Goal: Find specific page/section: Find specific page/section

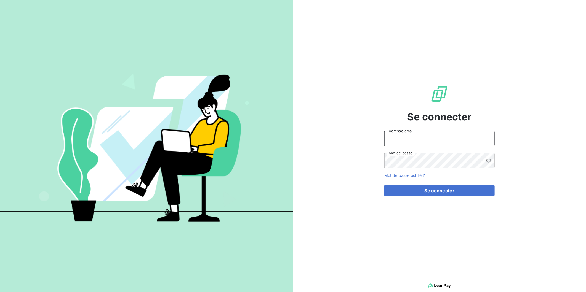
click at [408, 137] on input "Adresse email" at bounding box center [439, 138] width 110 height 15
type input "francois.rolet@met.com"
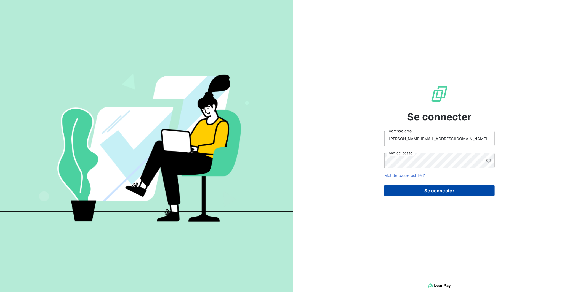
click at [416, 186] on button "Se connecter" at bounding box center [439, 191] width 110 height 12
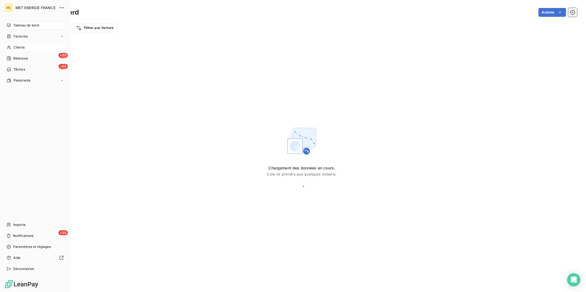
click at [20, 48] on span "Clients" at bounding box center [19, 47] width 11 height 5
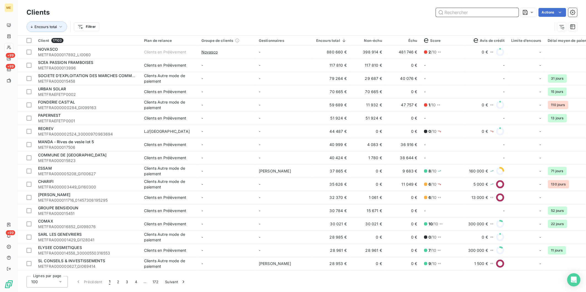
click at [463, 16] on input "text" at bounding box center [477, 12] width 83 height 9
paste input "METFRA000000008_14471490455927"
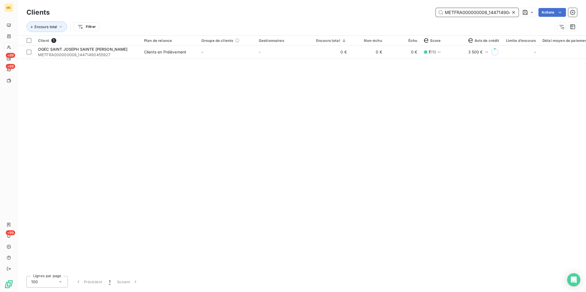
click at [475, 11] on input "METFRA000000008_14471490455927" at bounding box center [477, 12] width 83 height 9
paste input "14"
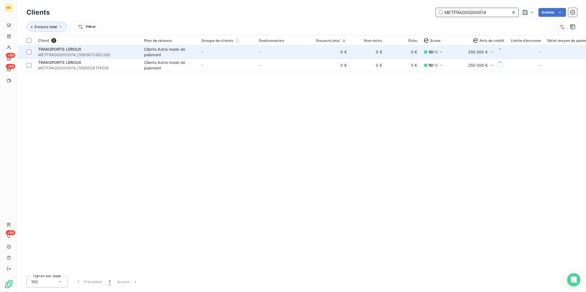
type input "METFRA000000014"
click at [125, 53] on span "METFRA000000014_15585672892385" at bounding box center [87, 55] width 99 height 6
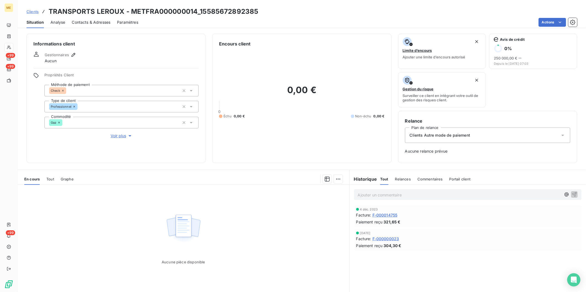
click at [86, 21] on span "Contacts & Adresses" at bounding box center [91, 23] width 39 height 6
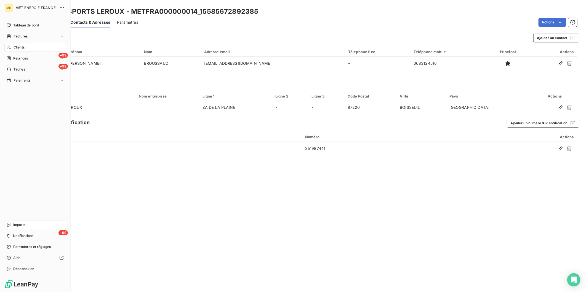
click at [17, 225] on span "Imports" at bounding box center [19, 224] width 12 height 5
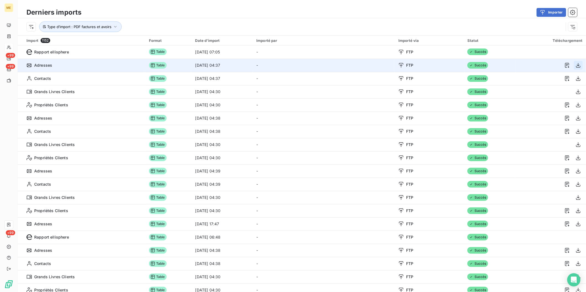
click at [575, 63] on icon "button" at bounding box center [578, 66] width 6 height 6
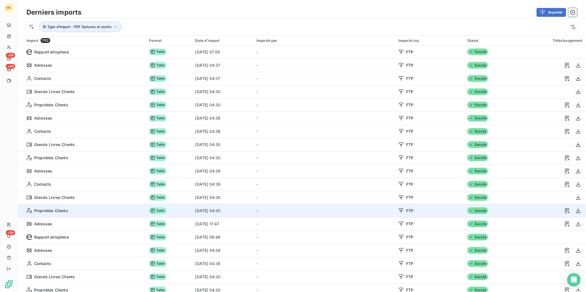
scroll to position [122, 0]
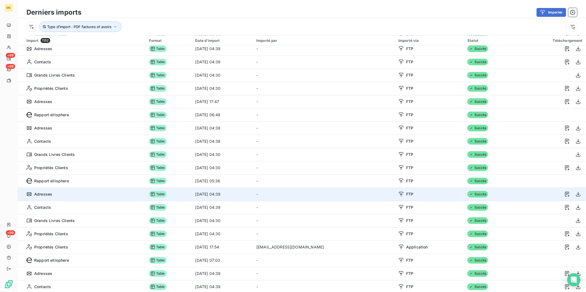
click at [425, 197] on div "FTP" at bounding box center [429, 195] width 62 height 6
click at [575, 194] on icon "button" at bounding box center [578, 195] width 6 height 6
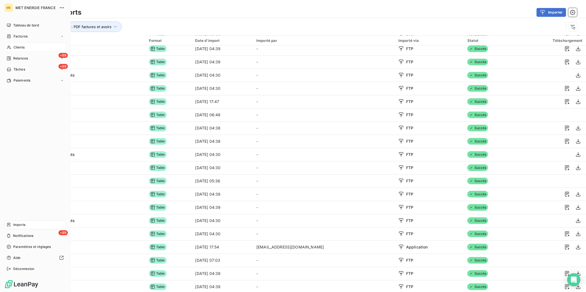
drag, startPoint x: 24, startPoint y: 47, endPoint x: 28, endPoint y: 46, distance: 4.8
click at [24, 47] on span "Clients" at bounding box center [19, 47] width 11 height 5
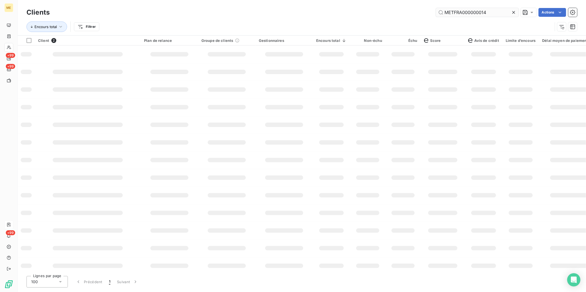
click at [478, 9] on input "METFRA000000014" at bounding box center [477, 12] width 83 height 9
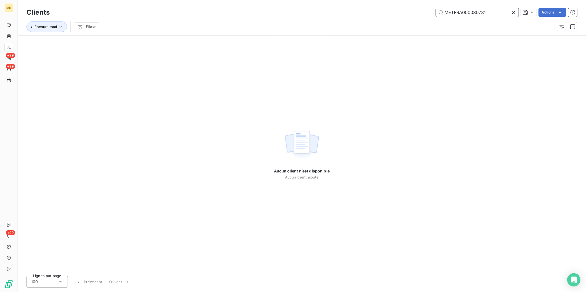
click at [458, 16] on input "METFRA000030781" at bounding box center [477, 12] width 83 height 9
paste input "45 AV DE CHAMPALAUNE"
click at [486, 12] on input "45 AV DE CHAMPALAUNE" at bounding box center [477, 12] width 83 height 9
paste input "METFRA000000008_14471490455927"
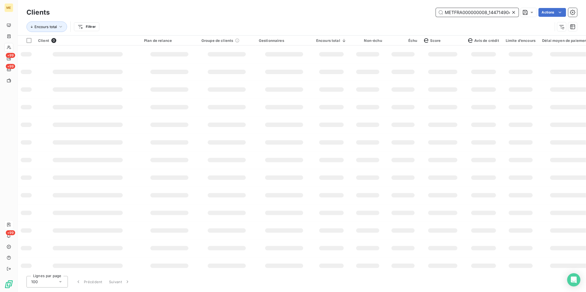
scroll to position [0, 15]
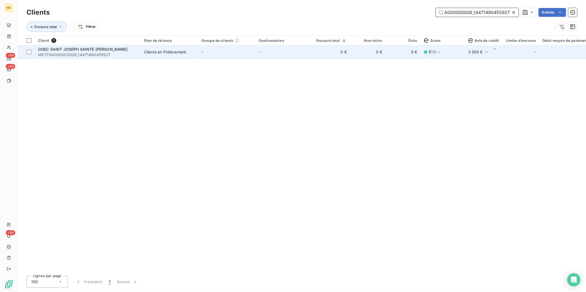
type input "METFRA000000008_14471490455927"
click at [90, 55] on span "METFRA000000008_14471490455927" at bounding box center [87, 55] width 99 height 6
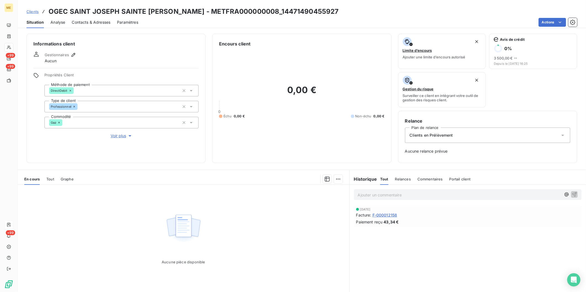
click at [81, 23] on span "Contacts & Adresses" at bounding box center [91, 23] width 39 height 6
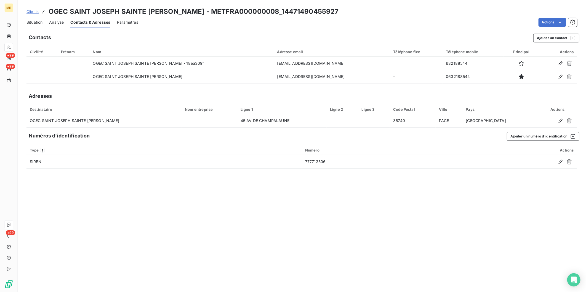
click at [30, 11] on span "Clients" at bounding box center [32, 11] width 12 height 4
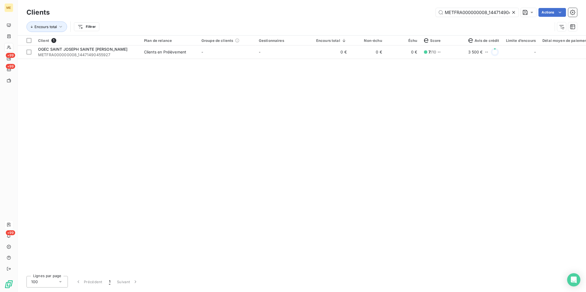
click at [466, 17] on div "Clients METFRA000000008_14471490455927 Actions" at bounding box center [301, 13] width 550 height 12
click at [470, 14] on input "METFRA000000008_14471490455927" at bounding box center [477, 12] width 83 height 9
paste input "10335_GI079602"
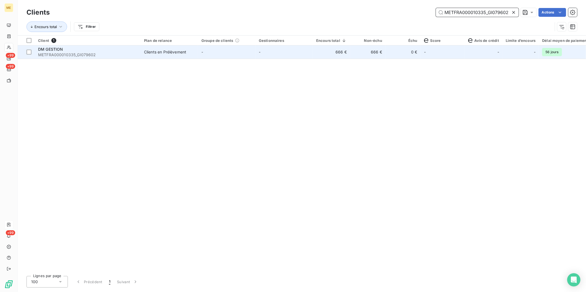
type input "METFRA000010335_GI079602"
click at [178, 52] on div "Clients en Prélèvement" at bounding box center [165, 52] width 42 height 6
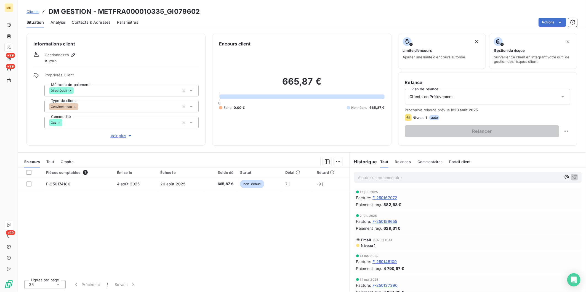
click at [86, 22] on span "Contacts & Adresses" at bounding box center [91, 23] width 39 height 6
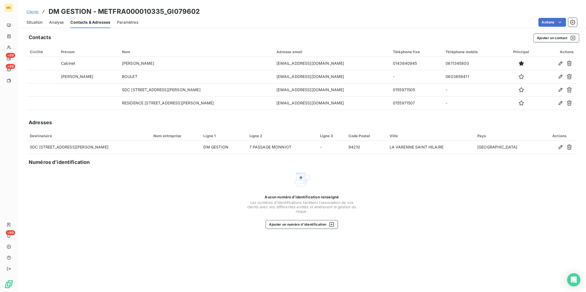
click at [34, 13] on span "Clients" at bounding box center [32, 11] width 12 height 4
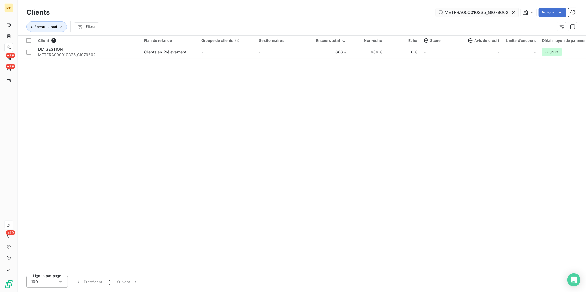
click at [455, 12] on input "METFRA000010335_GI079602" at bounding box center [477, 12] width 83 height 9
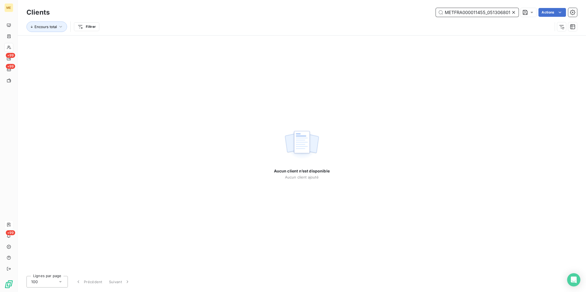
click at [460, 12] on input "METFRA000011455_05130680111666" at bounding box center [477, 12] width 83 height 9
paste input "47177930180"
click at [459, 15] on input "METFRA000011455_05147177930180" at bounding box center [477, 12] width 83 height 9
paste input "19536874677"
click at [494, 12] on input "METFRA000011455_05119536874677" at bounding box center [477, 12] width 83 height 9
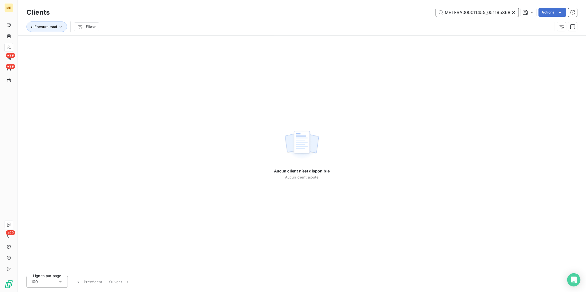
paste input "HAUTE COUTURE BY HG"
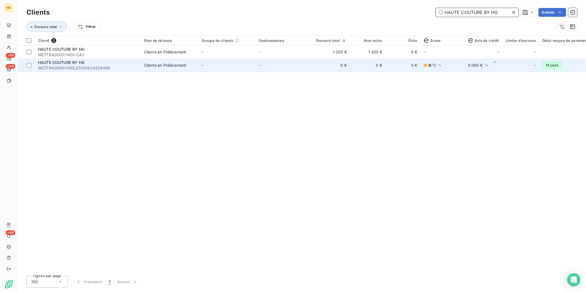
type input "HAUTE COUTURE BY HG"
click at [200, 63] on td "-" at bounding box center [226, 65] width 57 height 13
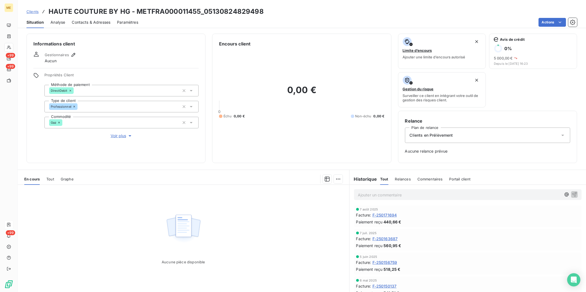
click at [87, 23] on span "Contacts & Adresses" at bounding box center [91, 23] width 39 height 6
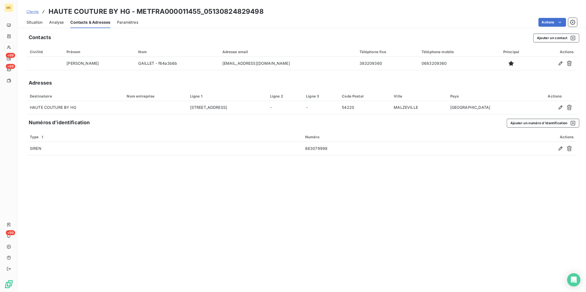
click at [36, 10] on span "Clients" at bounding box center [32, 11] width 12 height 4
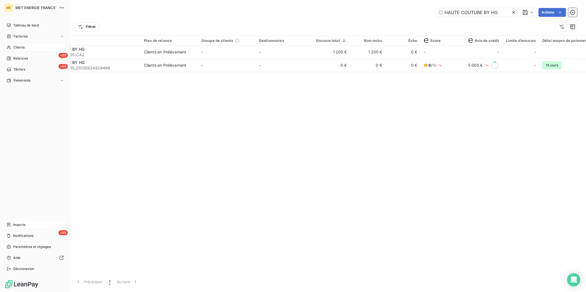
click at [20, 50] on span "Clients" at bounding box center [19, 47] width 11 height 5
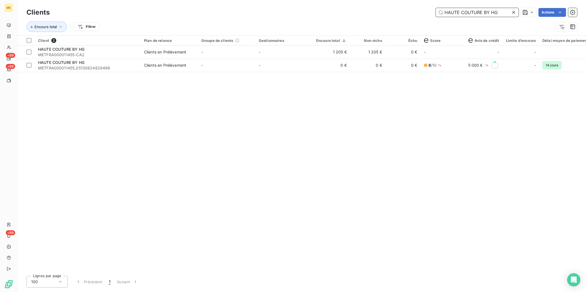
click at [477, 15] on input "HAUTE COUTURE BY HG" at bounding box center [477, 12] width 83 height 9
paste input "METFRA000010529-CA1"
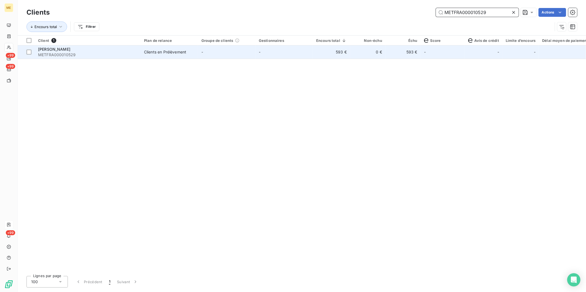
type input "METFRA000010529"
click at [203, 57] on td "-" at bounding box center [226, 51] width 57 height 13
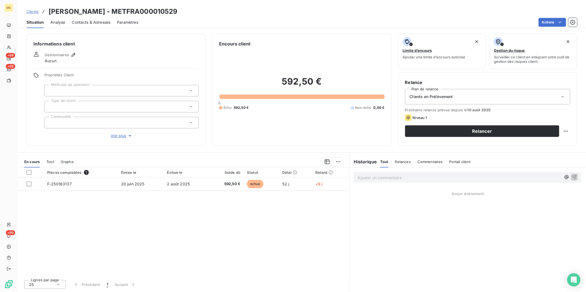
click at [408, 162] on span "Relances" at bounding box center [403, 162] width 16 height 4
click at [382, 163] on span "Tout" at bounding box center [384, 162] width 8 height 4
click at [571, 20] on icon "button" at bounding box center [572, 22] width 5 height 5
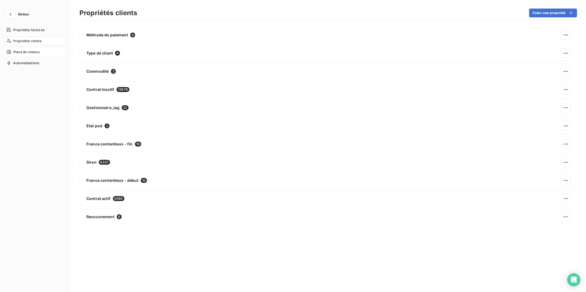
click at [25, 55] on div "Plans de relance" at bounding box center [34, 52] width 61 height 9
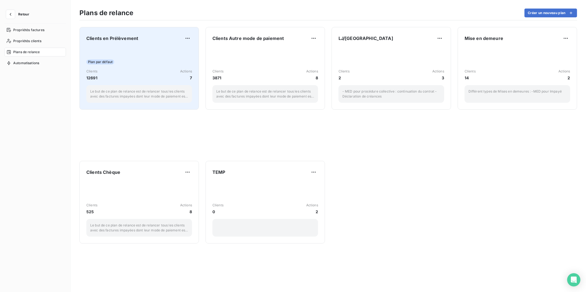
click at [151, 72] on div "Clients 12691 Actions 7" at bounding box center [139, 75] width 106 height 12
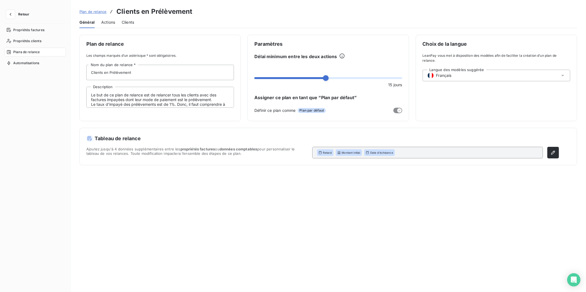
click at [111, 23] on span "Actions" at bounding box center [108, 23] width 14 height 6
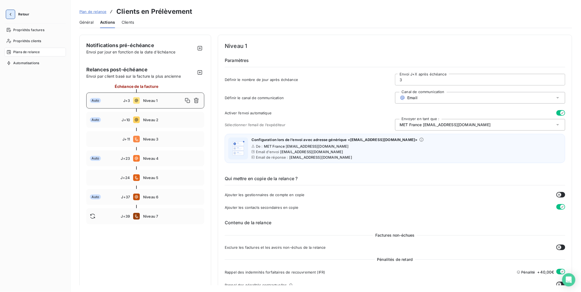
click at [11, 15] on icon "button" at bounding box center [11, 15] width 6 height 6
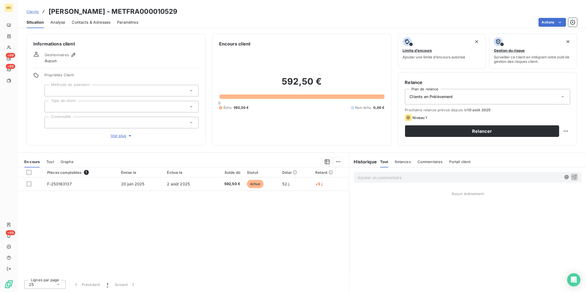
click at [403, 164] on div "Relances" at bounding box center [403, 162] width 16 height 12
click at [422, 163] on span "Commentaires" at bounding box center [430, 162] width 25 height 4
click at [460, 161] on span "Portail client" at bounding box center [460, 162] width 21 height 4
click at [385, 161] on span "Tout" at bounding box center [384, 162] width 8 height 4
click at [573, 131] on div "Relance Plan de relance Clients en Prélèvement Prochaine relance prévue depuis …" at bounding box center [487, 109] width 179 height 74
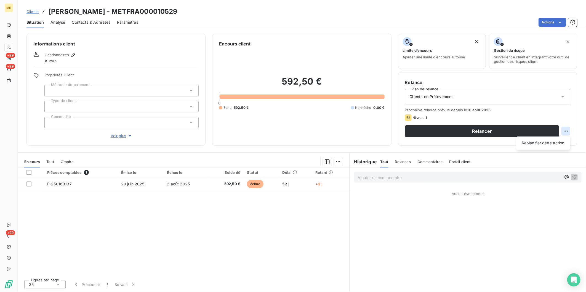
click at [567, 131] on html "ME +99 +99 +99 Clients [PERSON_NAME] - METFRA000010529 Situation Analyse Contac…" at bounding box center [293, 146] width 586 height 292
click at [407, 117] on icon at bounding box center [407, 117] width 3 height 3
click at [52, 163] on span "Tout" at bounding box center [50, 162] width 8 height 4
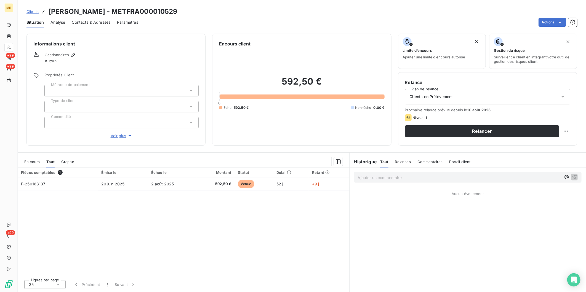
click at [73, 163] on span "Graphe" at bounding box center [67, 162] width 13 height 4
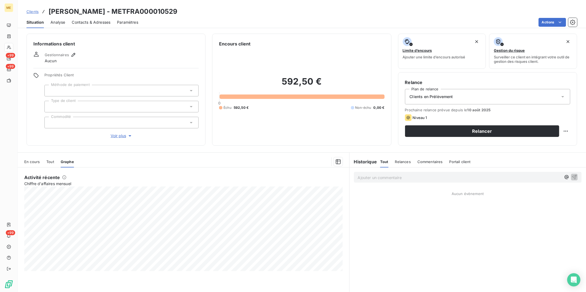
click at [53, 163] on span "Tout" at bounding box center [50, 162] width 8 height 4
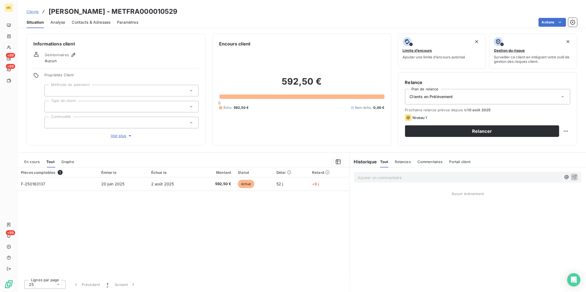
click at [39, 162] on span "En cours" at bounding box center [31, 162] width 15 height 4
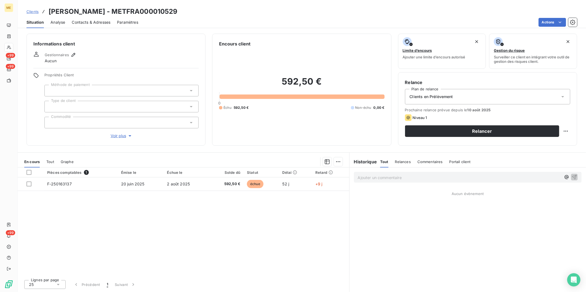
click at [48, 163] on span "Tout" at bounding box center [50, 162] width 8 height 4
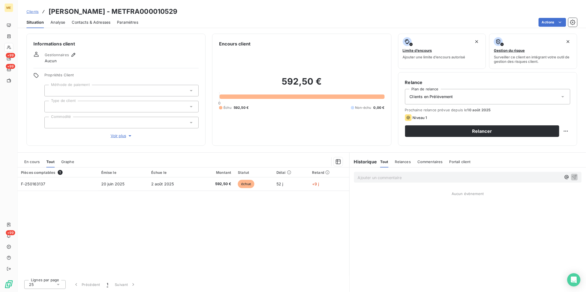
click at [63, 21] on span "Analyse" at bounding box center [57, 23] width 15 height 6
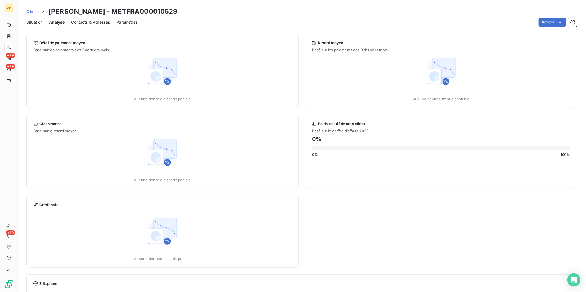
click at [88, 25] on span "Contacts & Adresses" at bounding box center [90, 23] width 39 height 6
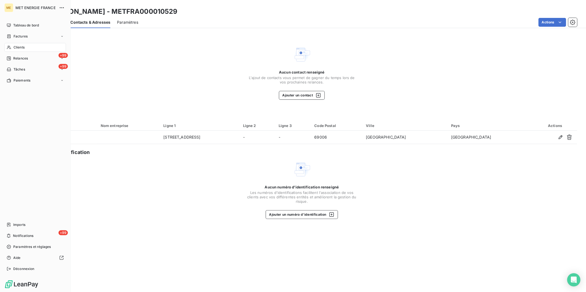
click at [22, 51] on div "Clients" at bounding box center [34, 47] width 61 height 9
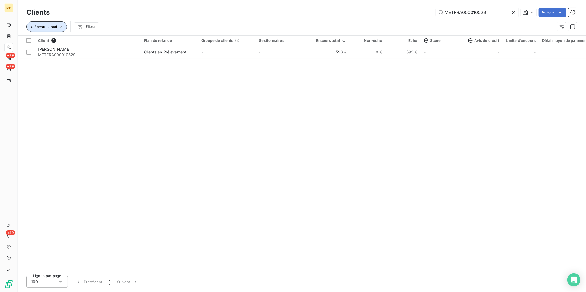
click at [55, 27] on span "Encours total" at bounding box center [45, 27] width 22 height 4
click at [98, 20] on div "Encours total Filtrer" at bounding box center [301, 26] width 550 height 17
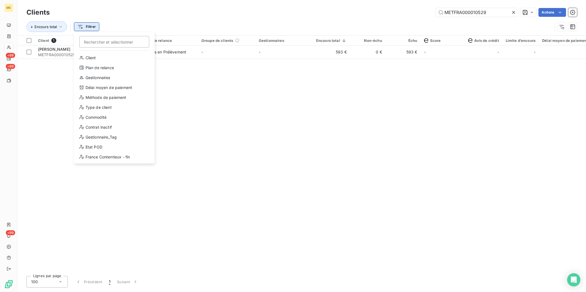
click at [95, 26] on html "ME +99 +99 +99 Clients METFRA000010529 Actions Encours total Filtrer Rechercher…" at bounding box center [293, 146] width 586 height 292
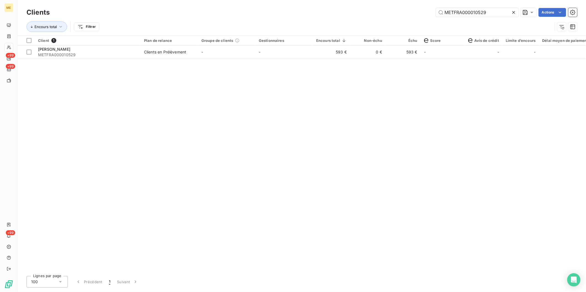
click at [524, 252] on html "ME +99 +99 +99 Clients METFRA000010529 Actions Encours total Filtrer Client 1 P…" at bounding box center [293, 146] width 586 height 292
